Goal: Information Seeking & Learning: Learn about a topic

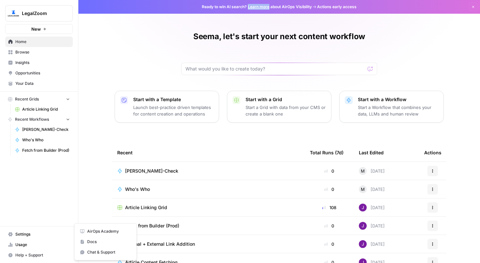
click at [32, 251] on button "Help + Support" at bounding box center [39, 255] width 68 height 10
click at [94, 241] on span "Docs" at bounding box center [109, 242] width 44 height 6
